Goal: Task Accomplishment & Management: Manage account settings

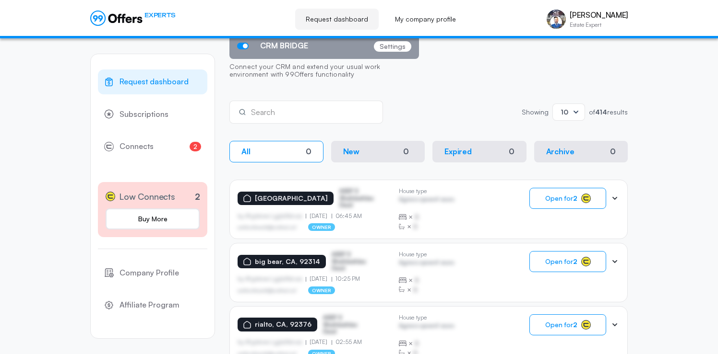
scroll to position [129, 0]
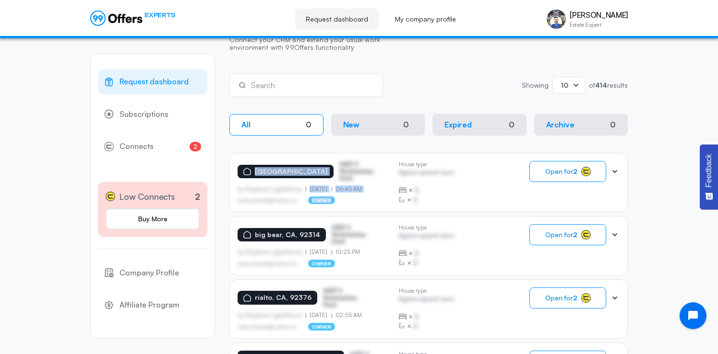
drag, startPoint x: 253, startPoint y: 169, endPoint x: 378, endPoint y: 191, distance: 127.1
click at [378, 191] on div "[GEOGRAPHIC_DATA] ASDF S Sfasfdasfdas Dasd by Afgdsrwe Ljgjkdfsbvas [DATE] 06:4…" at bounding box center [313, 182] width 153 height 43
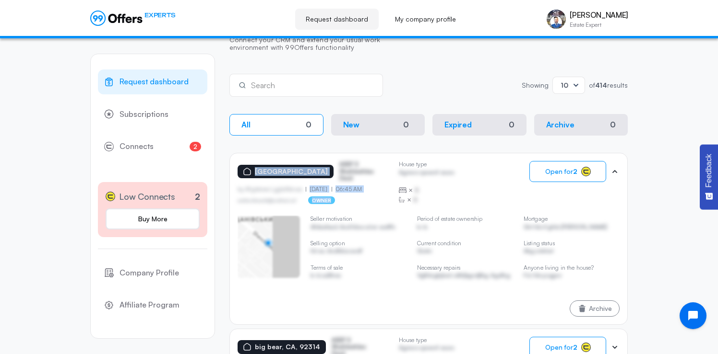
click at [362, 186] on p "06:45 AM" at bounding box center [346, 189] width 31 height 7
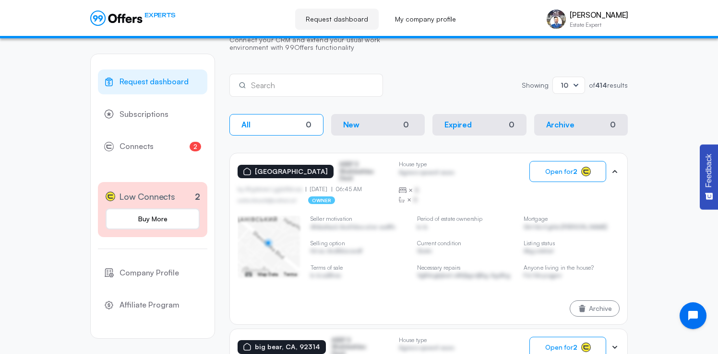
click at [256, 168] on p "[GEOGRAPHIC_DATA]" at bounding box center [291, 172] width 73 height 8
click at [565, 175] on span "Open for 2" at bounding box center [561, 172] width 32 height 8
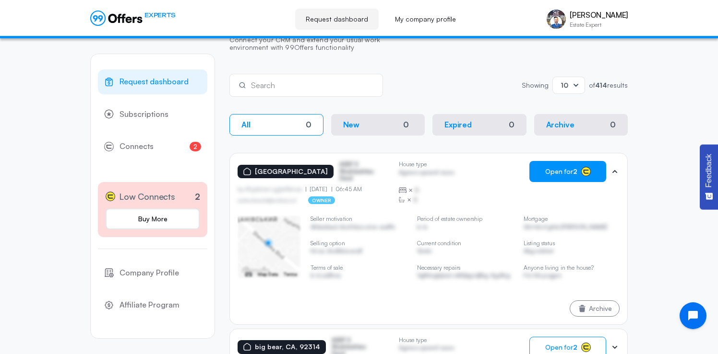
scroll to position [0, 0]
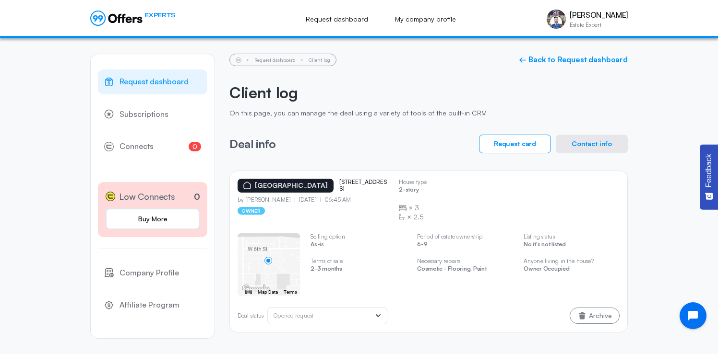
drag, startPoint x: 322, startPoint y: 181, endPoint x: 359, endPoint y: 191, distance: 37.8
click at [359, 191] on div "[GEOGRAPHIC_DATA] [STREET_ADDRESS]" at bounding box center [313, 186] width 153 height 14
copy p "[STREET_ADDRESS]"
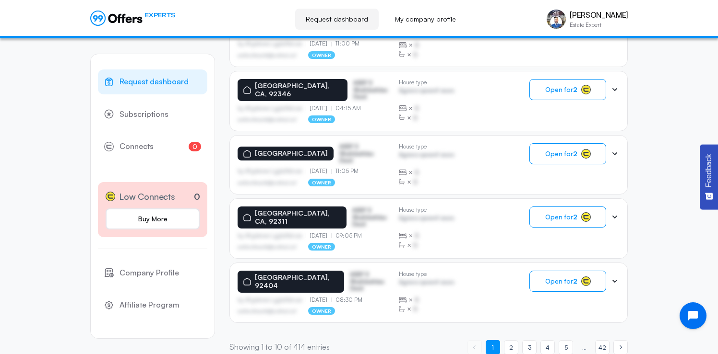
scroll to position [605, 0]
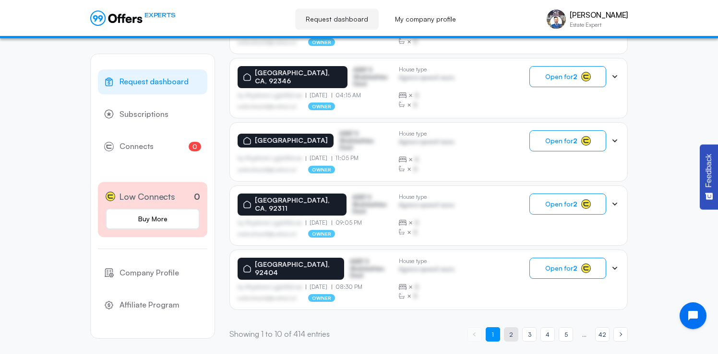
click at [514, 335] on link "page 2" at bounding box center [511, 335] width 14 height 14
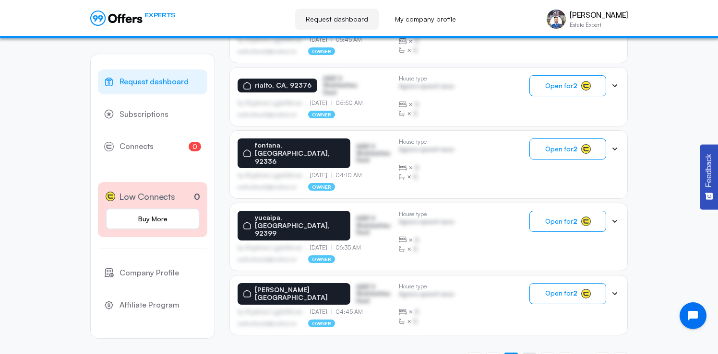
click at [530, 354] on span "3" at bounding box center [529, 359] width 3 height 9
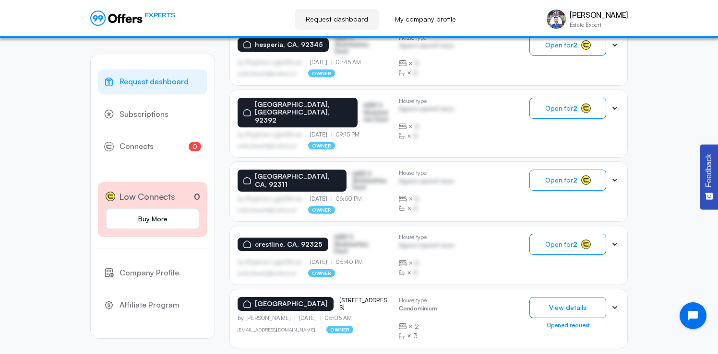
scroll to position [607, 0]
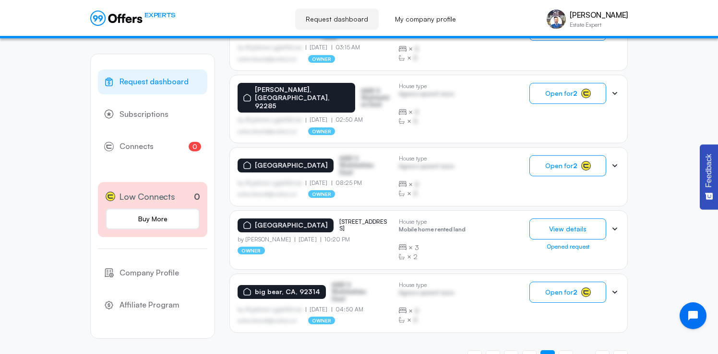
scroll to position [608, 0]
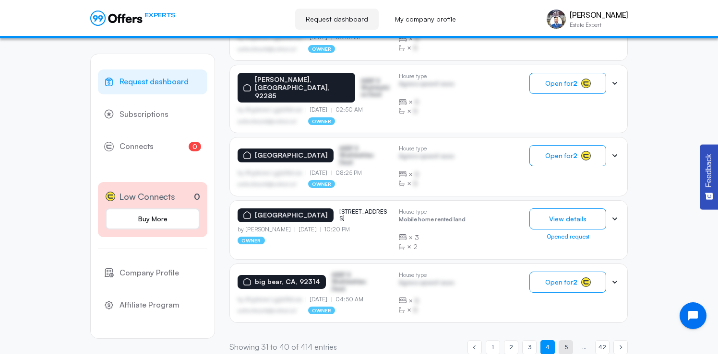
click at [566, 343] on span "5" at bounding box center [565, 347] width 3 height 9
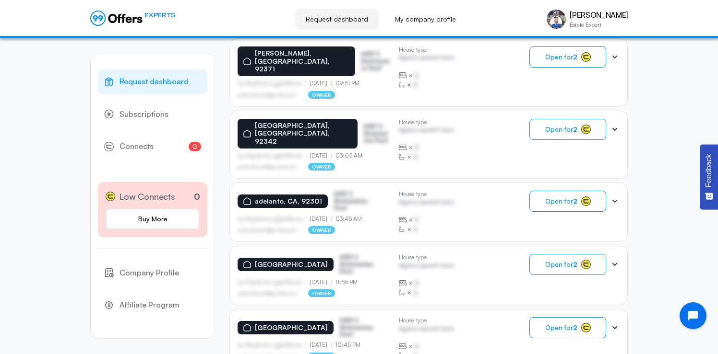
scroll to position [606, 0]
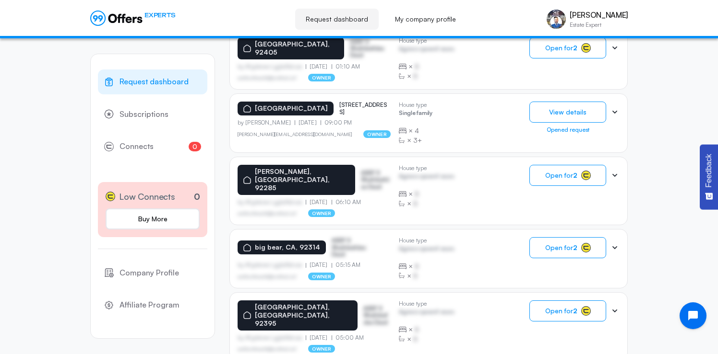
scroll to position [607, 0]
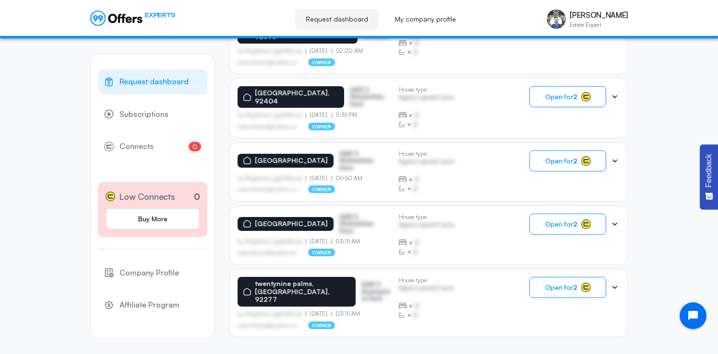
scroll to position [609, 0]
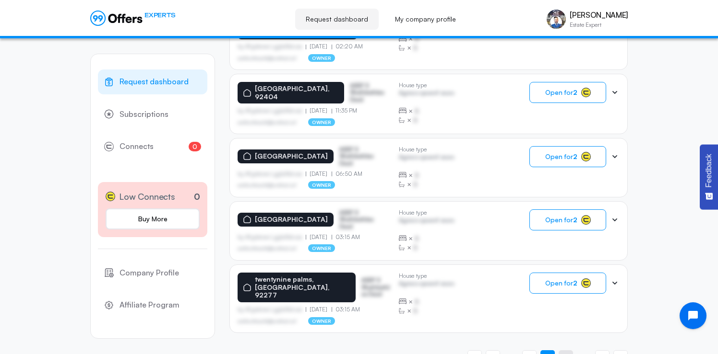
click at [566, 353] on span "8" at bounding box center [566, 357] width 4 height 9
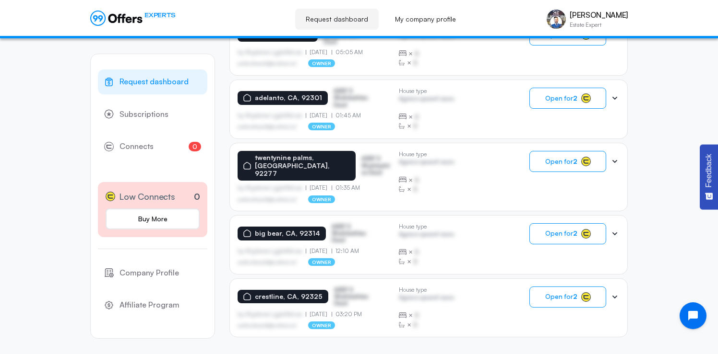
scroll to position [605, 0]
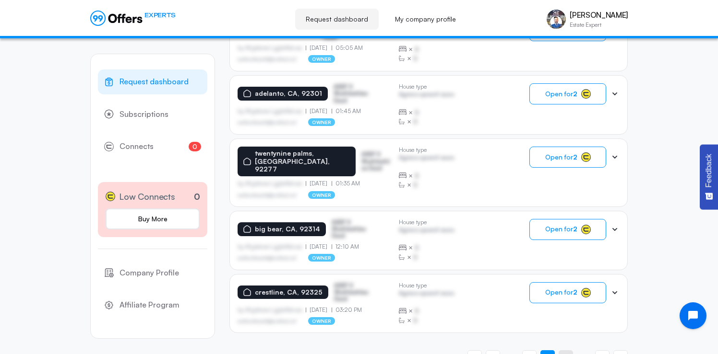
click at [566, 353] on span "9" at bounding box center [565, 357] width 3 height 9
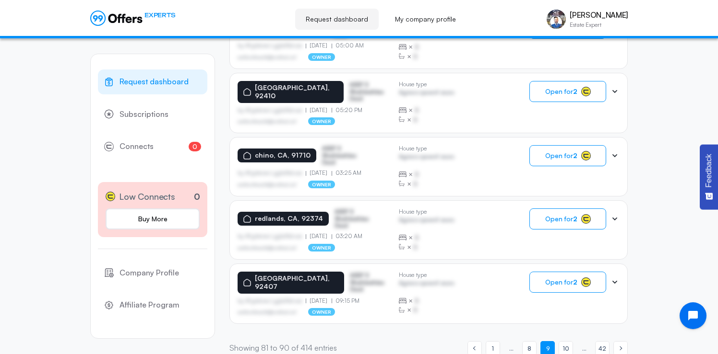
scroll to position [607, 0]
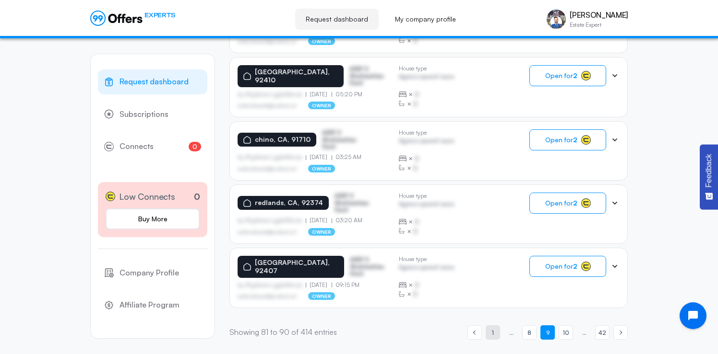
click at [496, 333] on link "page 1" at bounding box center [492, 333] width 14 height 14
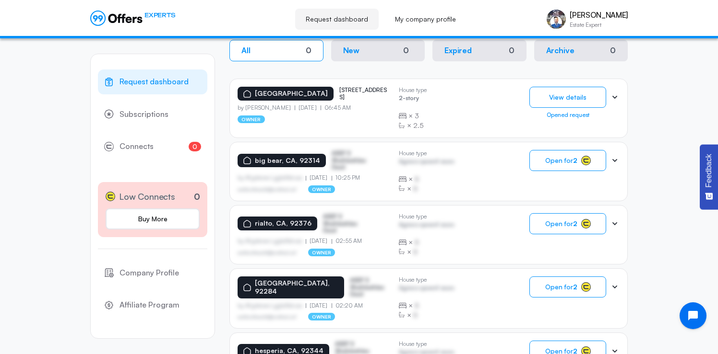
scroll to position [203, 0]
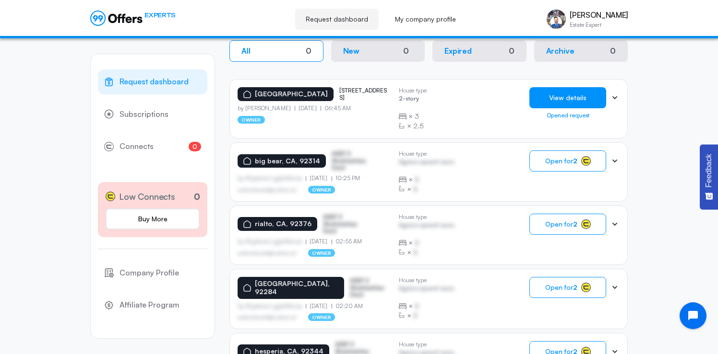
click at [569, 99] on button "View details" at bounding box center [567, 97] width 77 height 21
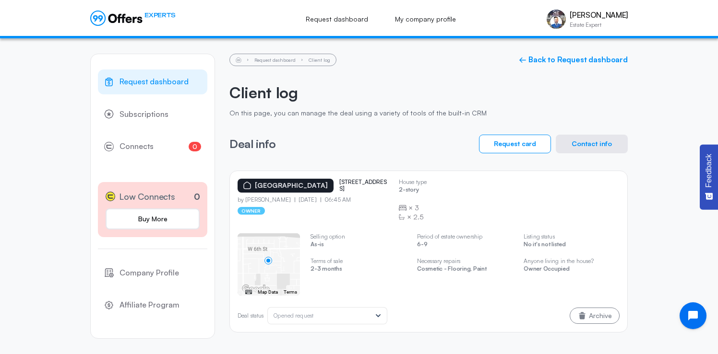
drag, startPoint x: 246, startPoint y: 200, endPoint x: 283, endPoint y: 201, distance: 37.9
click at [283, 201] on p "by [PERSON_NAME]" at bounding box center [265, 200] width 57 height 7
copy p "[PERSON_NAME]"
click at [440, 266] on p "Cosmetic - Flooring, Paint" at bounding box center [465, 270] width 96 height 9
click at [370, 317] on div "Opened request" at bounding box center [321, 316] width 97 height 7
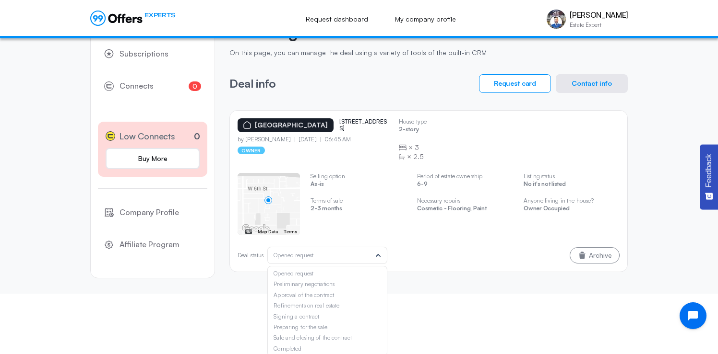
scroll to position [62, 0]
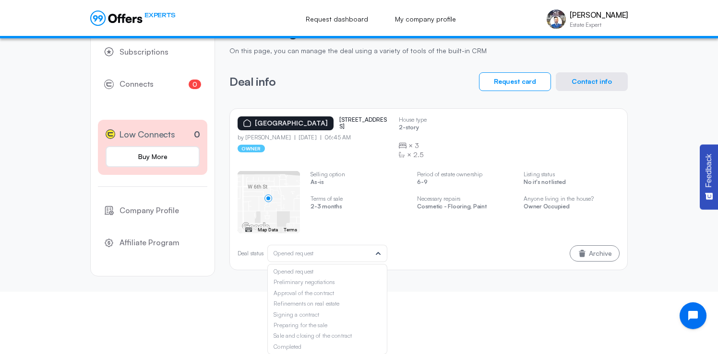
click at [378, 255] on icon at bounding box center [378, 254] width 10 height 10
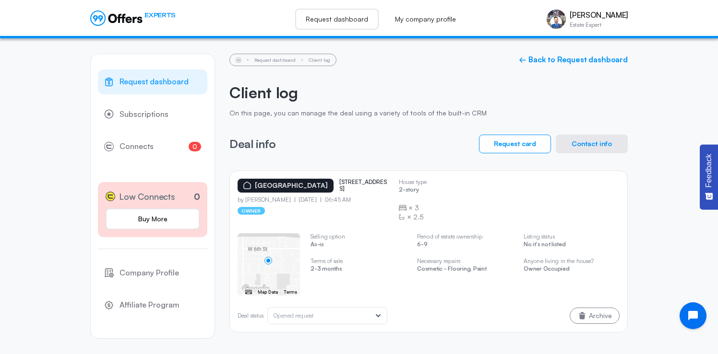
click at [353, 24] on link "Request dashboard" at bounding box center [336, 19] width 83 height 21
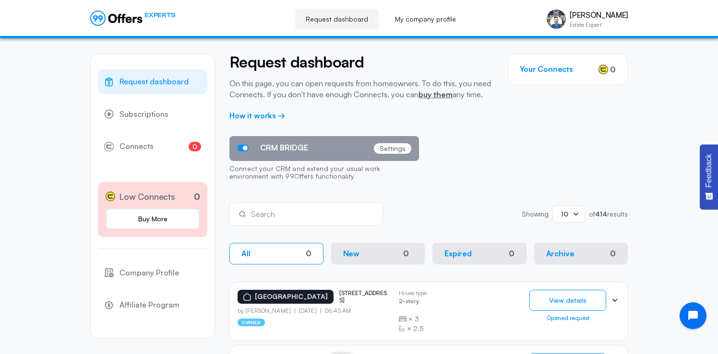
drag, startPoint x: 322, startPoint y: 295, endPoint x: 350, endPoint y: 301, distance: 27.9
click at [350, 301] on div "[GEOGRAPHIC_DATA] [STREET_ADDRESS]" at bounding box center [313, 297] width 153 height 14
copy p "[STREET_ADDRESS]"
